Goal: Navigation & Orientation: Find specific page/section

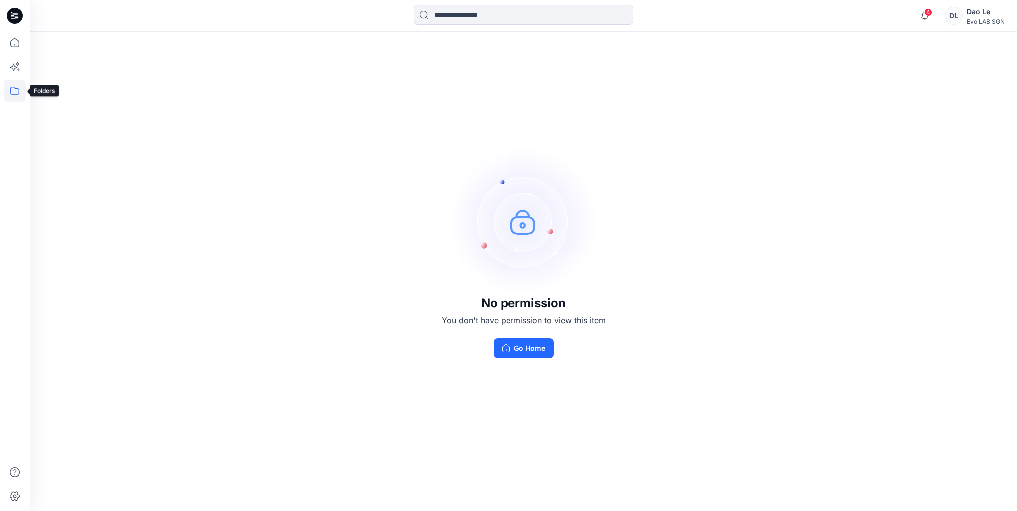
click at [15, 89] on icon at bounding box center [14, 91] width 9 height 8
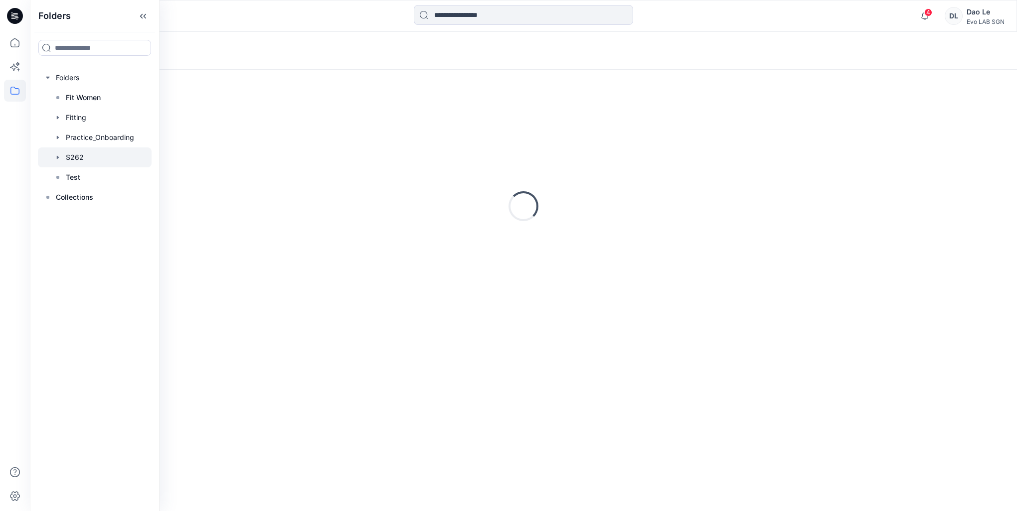
click at [77, 164] on div at bounding box center [95, 158] width 114 height 20
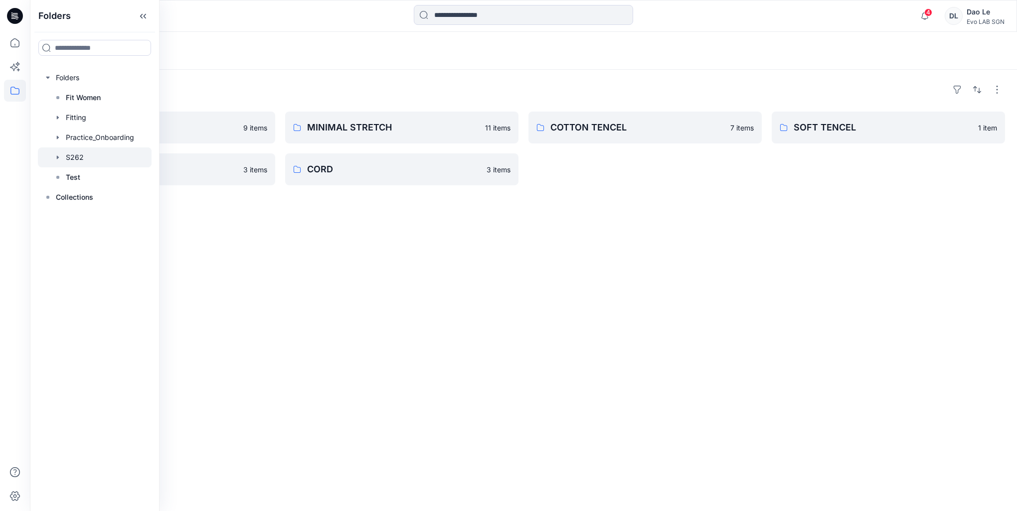
click at [483, 238] on div "Folders PAPER TOUCH 9 items SOFT ORGANIC 3 items MINIMAL STRETCH 11 items CORD …" at bounding box center [523, 291] width 987 height 442
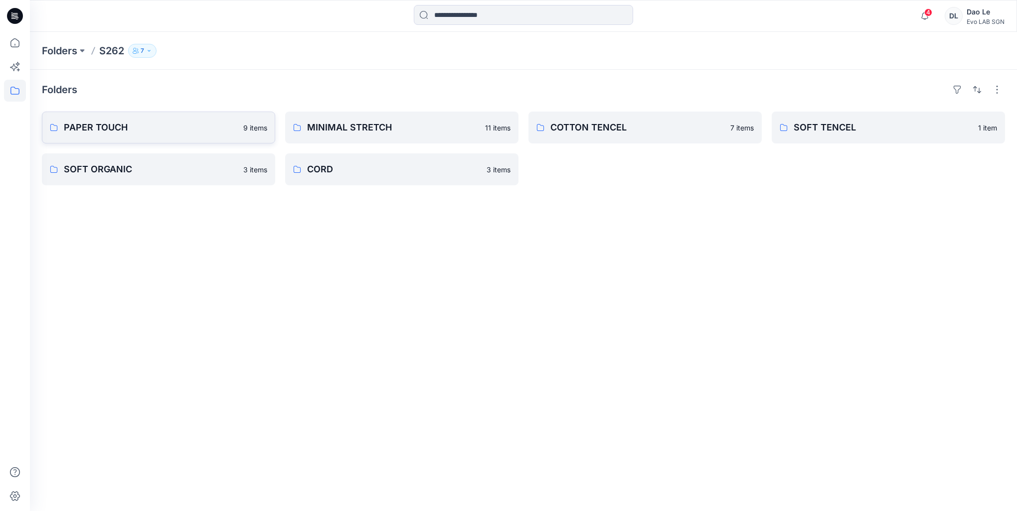
click at [112, 131] on p "PAPER TOUCH" at bounding box center [150, 128] width 173 height 14
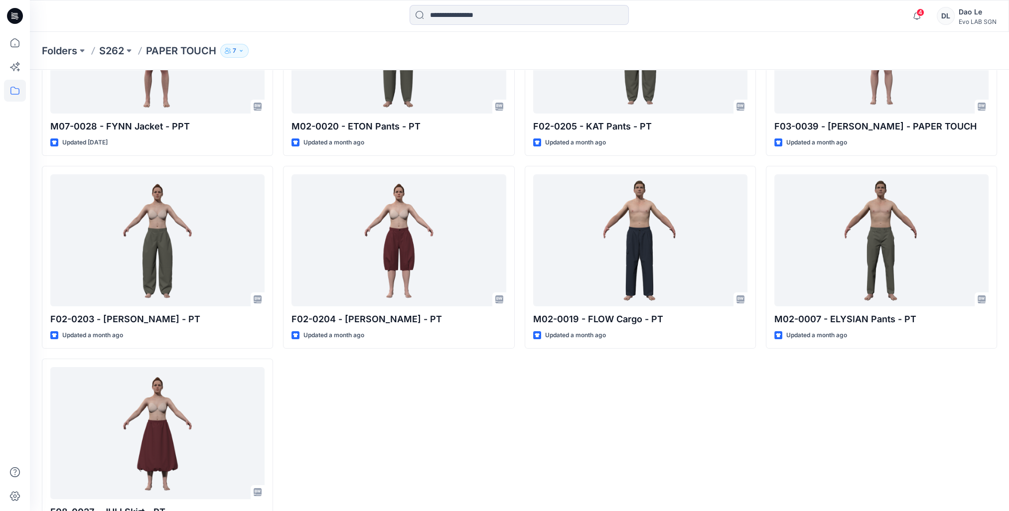
scroll to position [150, 0]
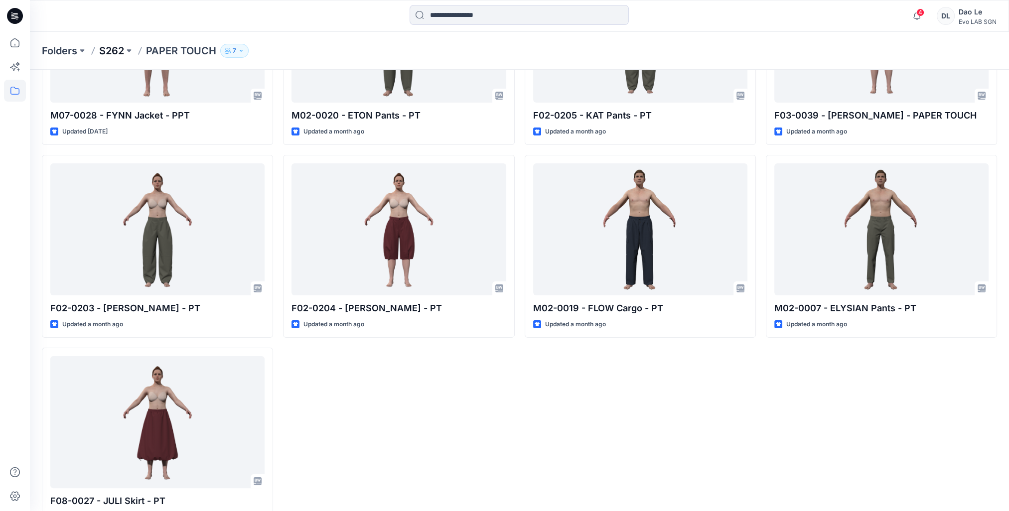
click at [116, 49] on p "S262" at bounding box center [111, 51] width 25 height 14
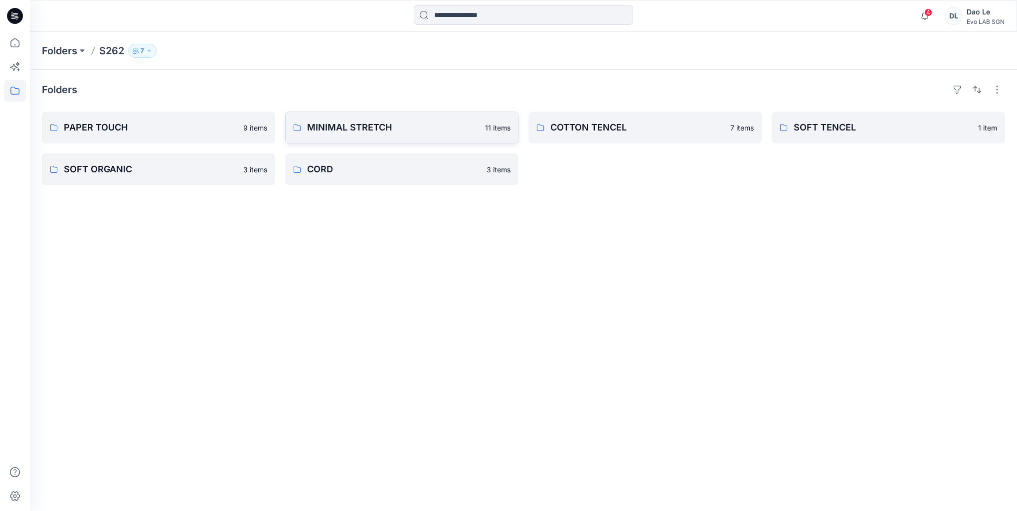
click at [364, 126] on p "MINIMAL STRETCH" at bounding box center [393, 128] width 172 height 14
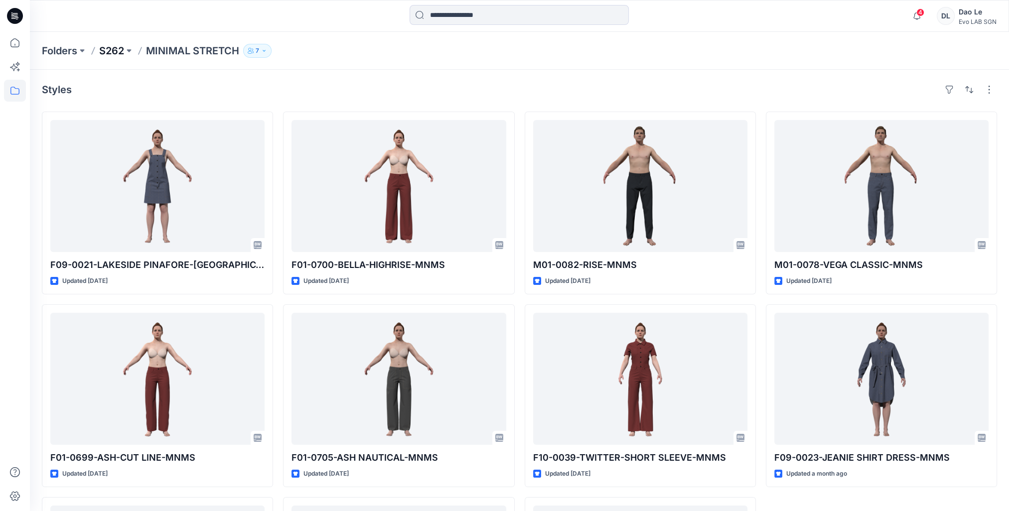
click at [111, 53] on p "S262" at bounding box center [111, 51] width 25 height 14
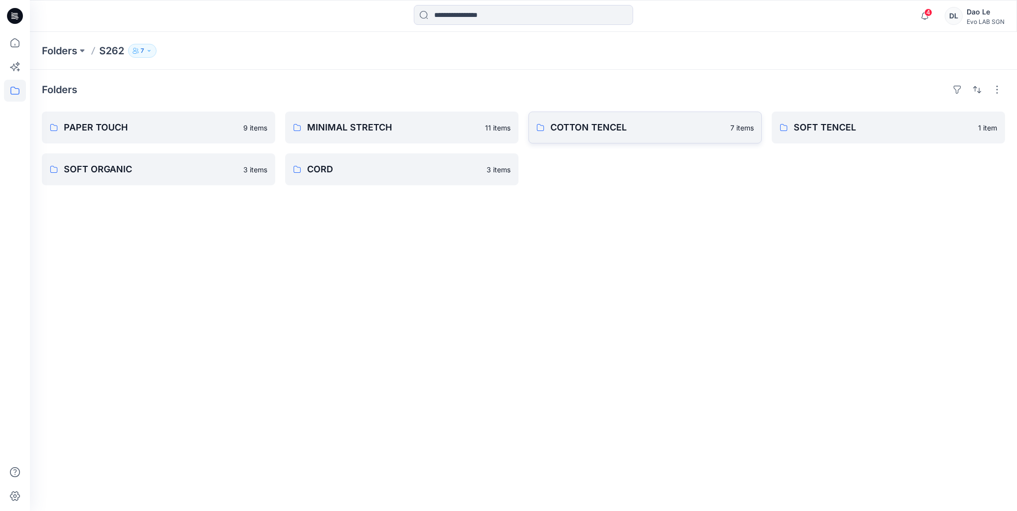
click at [608, 123] on p "COTTON TENCEL" at bounding box center [637, 128] width 174 height 14
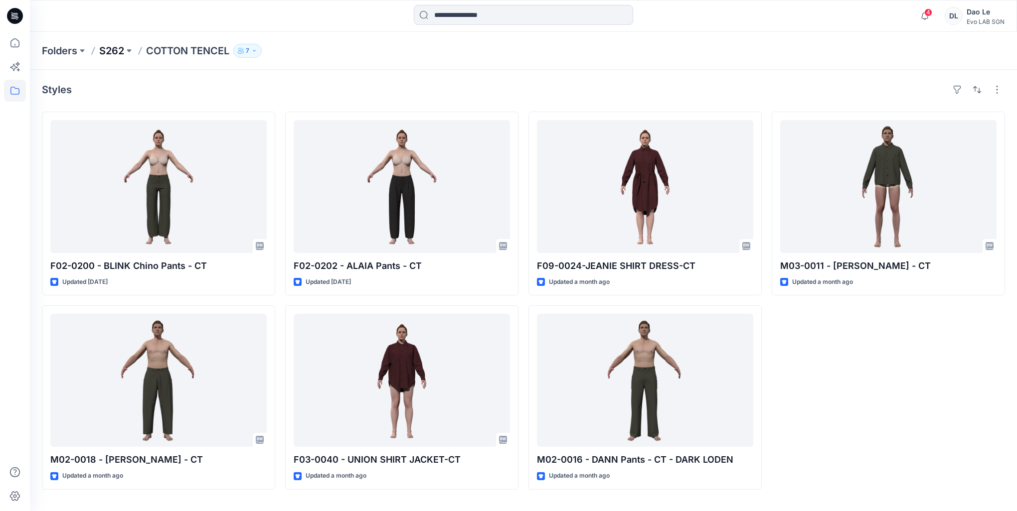
click at [107, 49] on p "S262" at bounding box center [111, 51] width 25 height 14
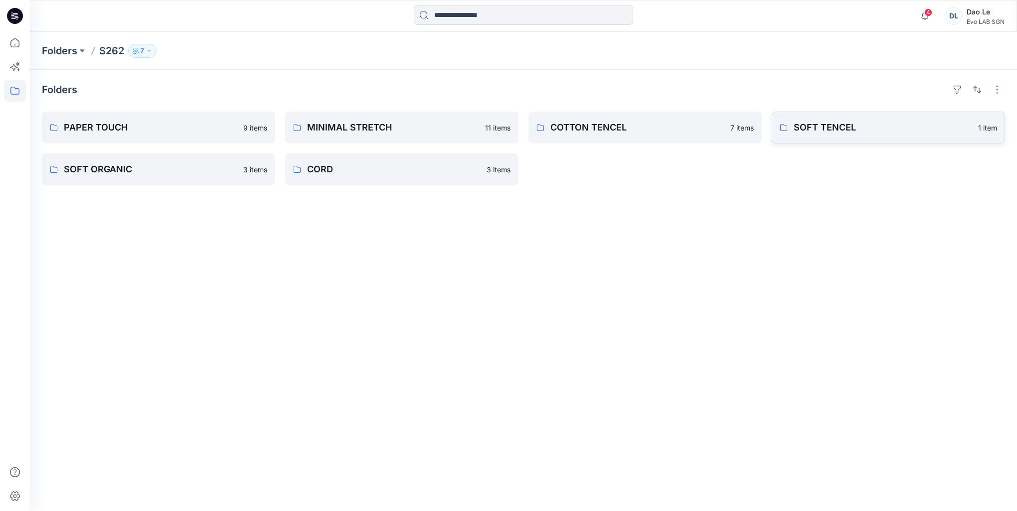
click at [809, 131] on p "SOFT TENCEL" at bounding box center [882, 128] width 178 height 14
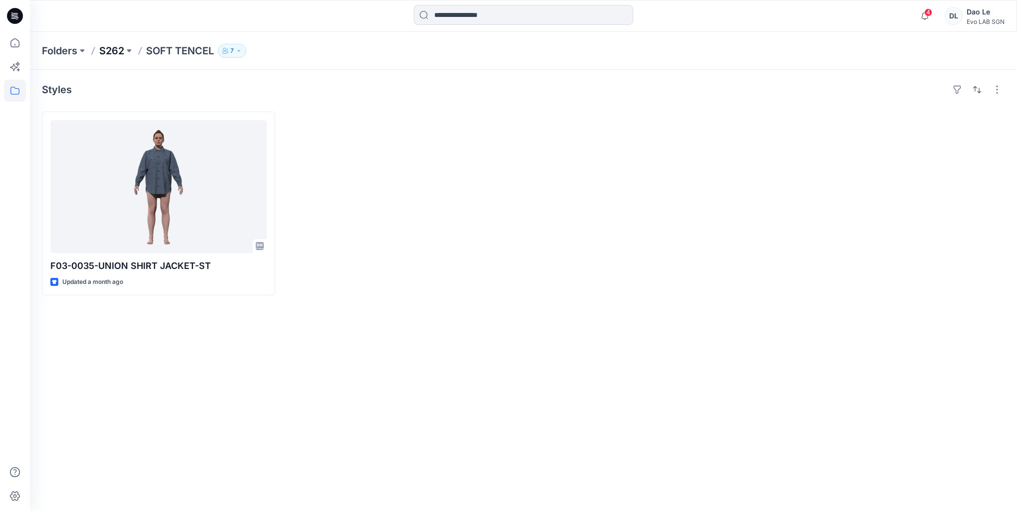
click at [120, 47] on p "S262" at bounding box center [111, 51] width 25 height 14
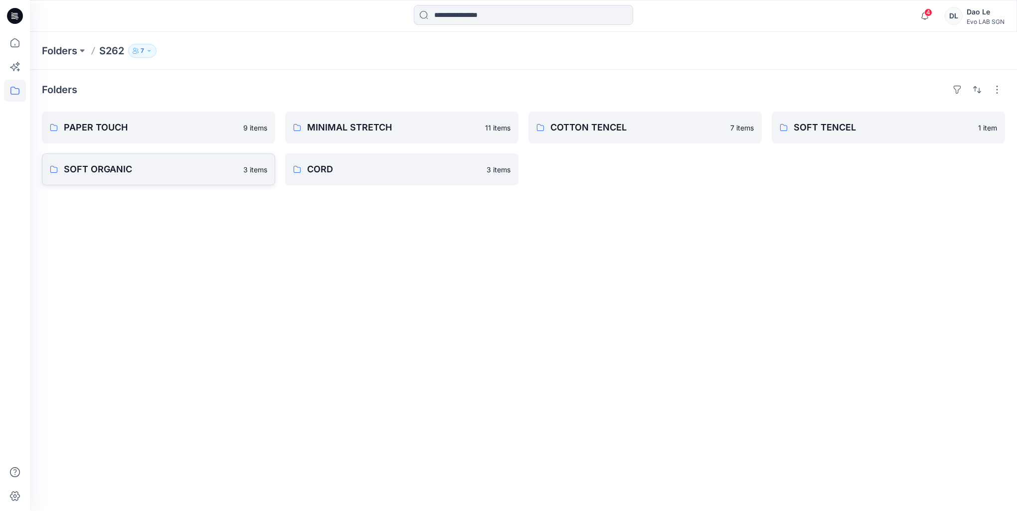
click at [107, 165] on p "SOFT ORGANIC" at bounding box center [150, 169] width 173 height 14
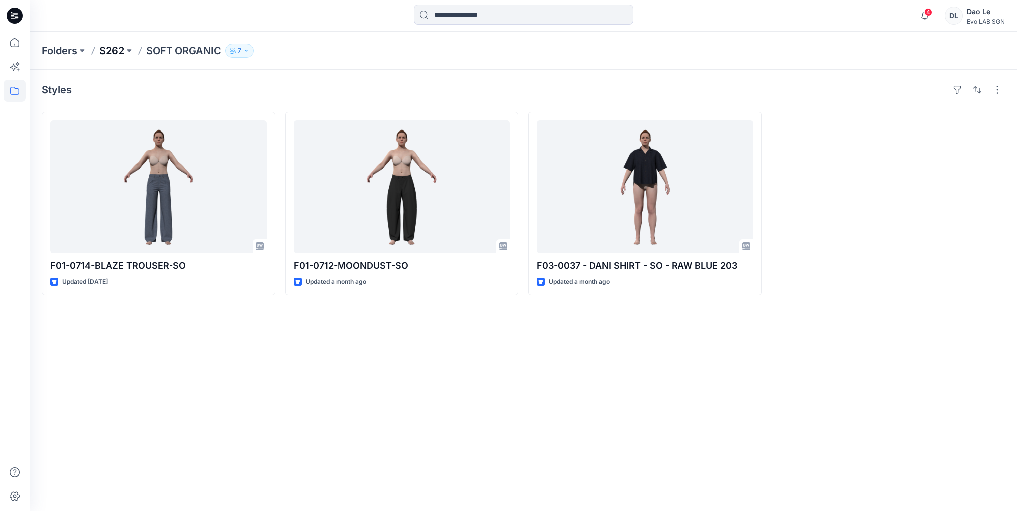
click at [110, 48] on p "S262" at bounding box center [111, 51] width 25 height 14
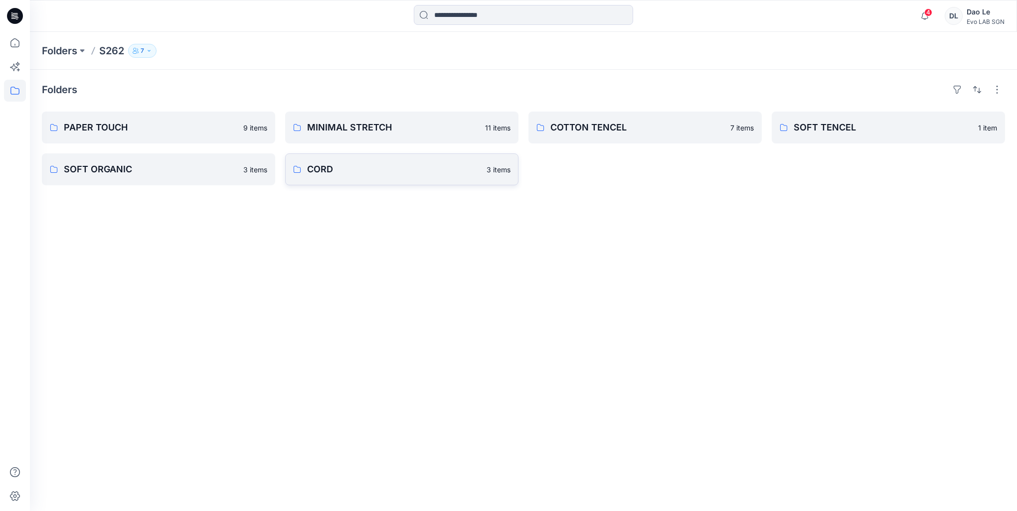
click at [337, 162] on p "CORD" at bounding box center [393, 169] width 173 height 14
